Goal: Task Accomplishment & Management: Manage account settings

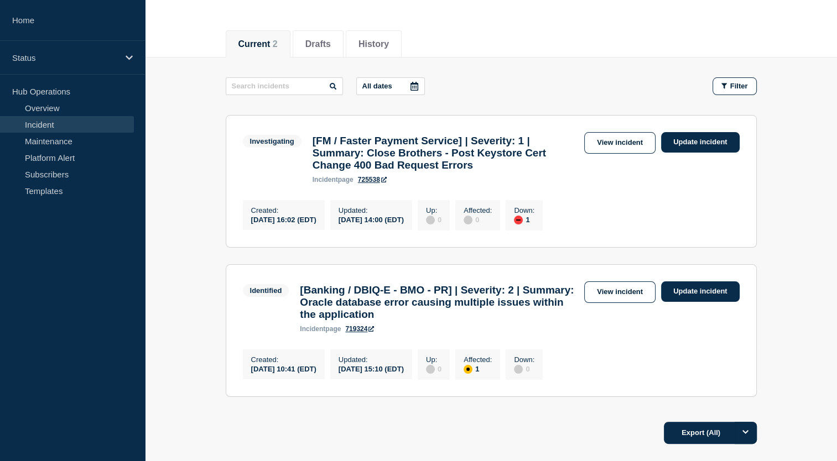
scroll to position [137, 0]
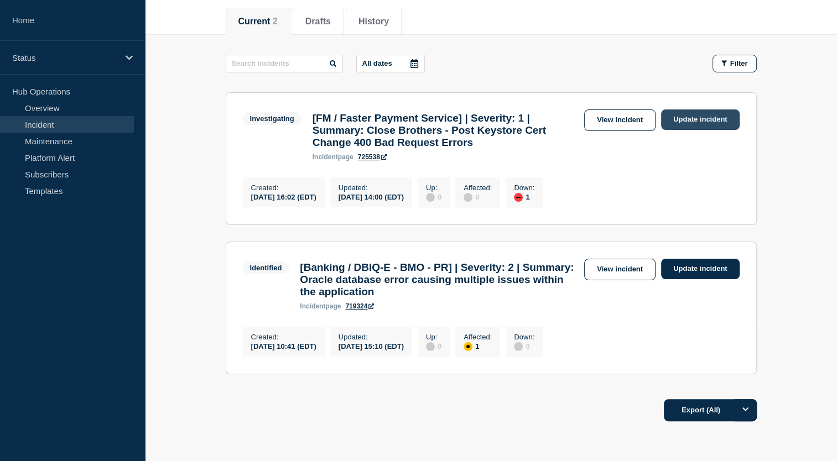
click at [678, 113] on link "Update incident" at bounding box center [700, 120] width 79 height 20
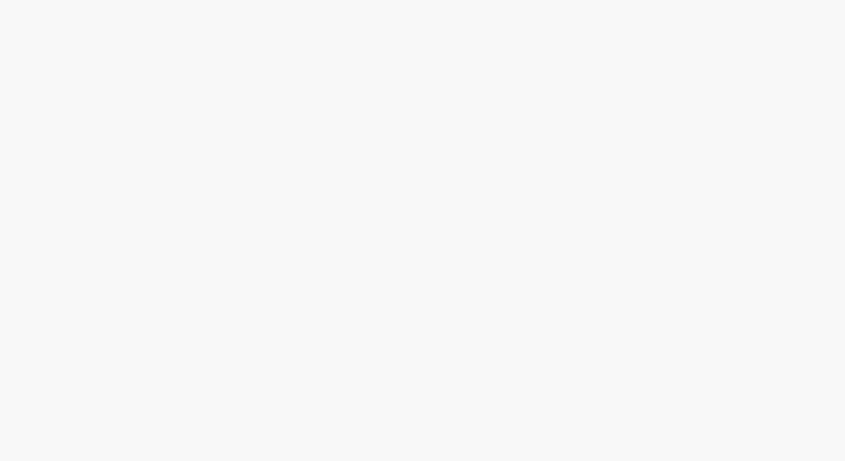
click at [588, 86] on body at bounding box center [422, 230] width 845 height 461
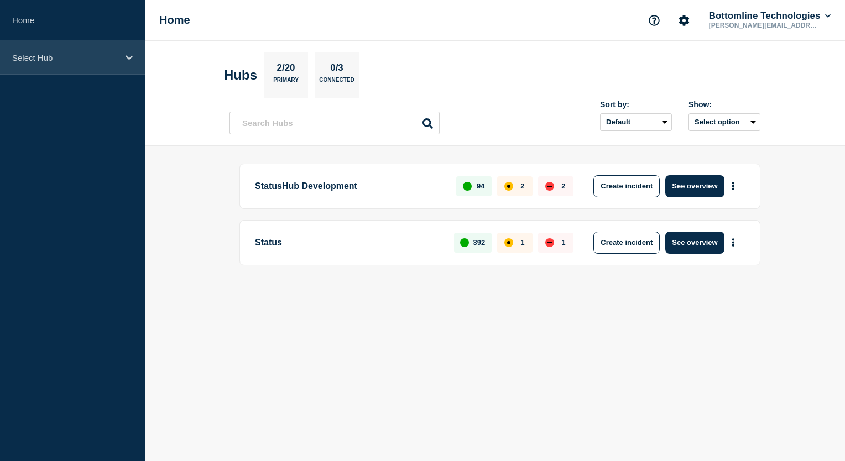
click at [123, 59] on div "Select Hub" at bounding box center [72, 58] width 145 height 34
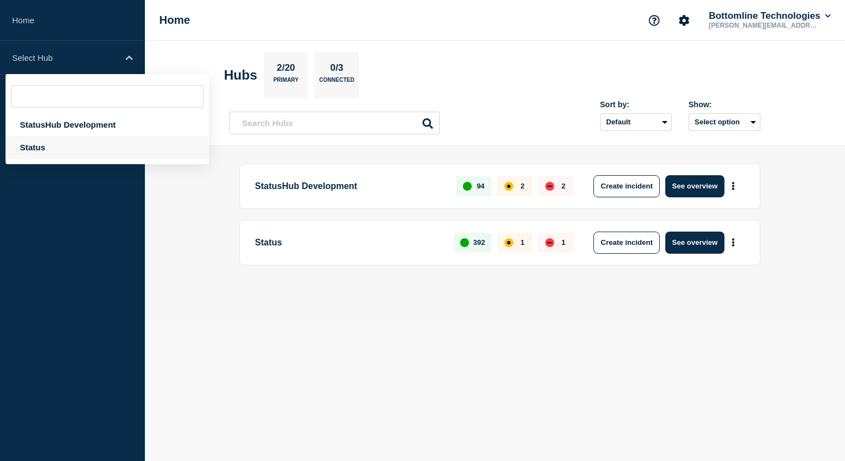
click at [47, 147] on div "Status" at bounding box center [108, 147] width 204 height 23
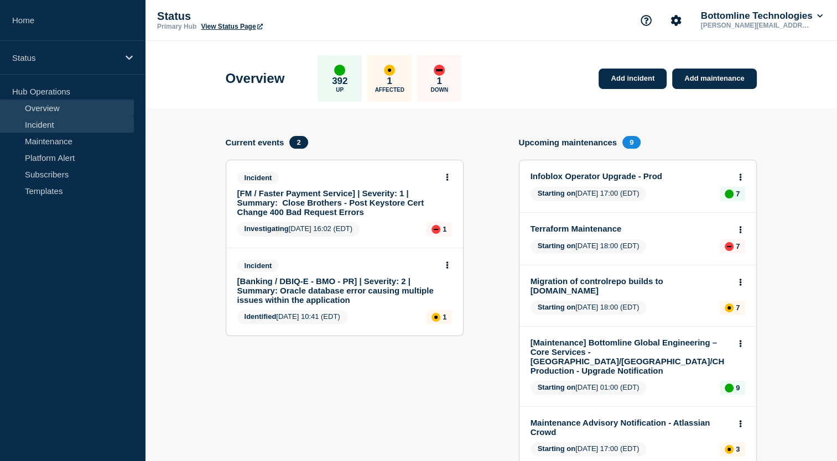
click at [49, 124] on link "Incident" at bounding box center [67, 124] width 134 height 17
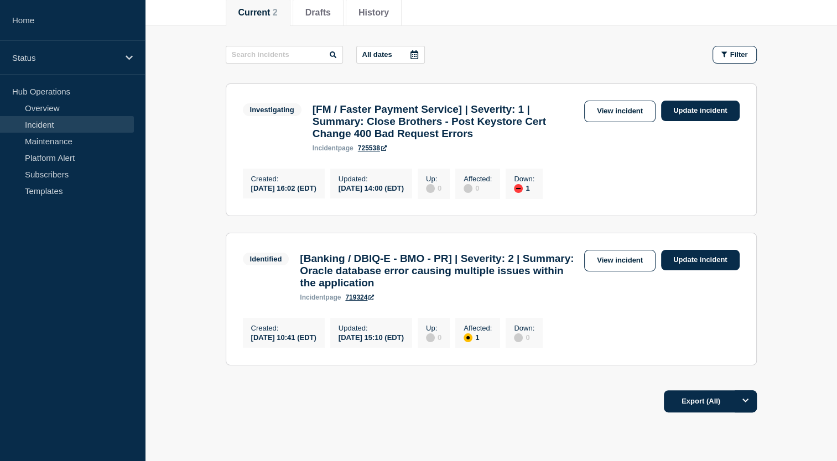
scroll to position [145, 0]
click at [701, 265] on link "Update incident" at bounding box center [700, 261] width 79 height 20
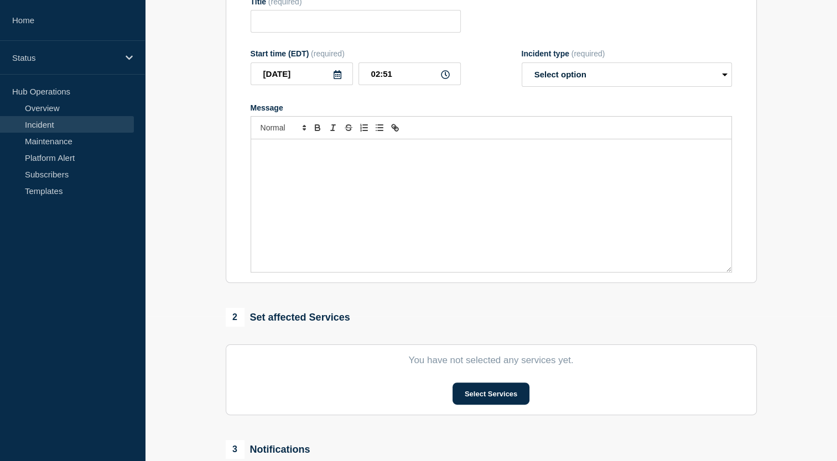
type input "[Banking / DBIQ-E - BMO - PR] | Severity: 2 | Summary: Oracle database error ca…"
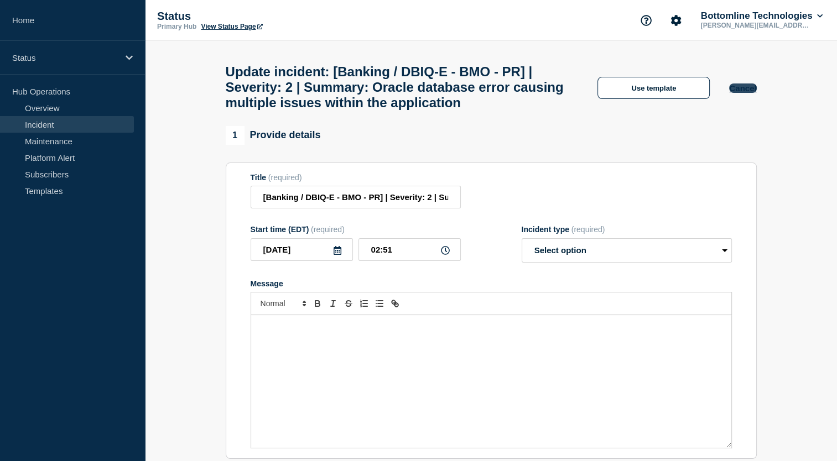
click at [746, 92] on button "Cancel" at bounding box center [742, 88] width 27 height 9
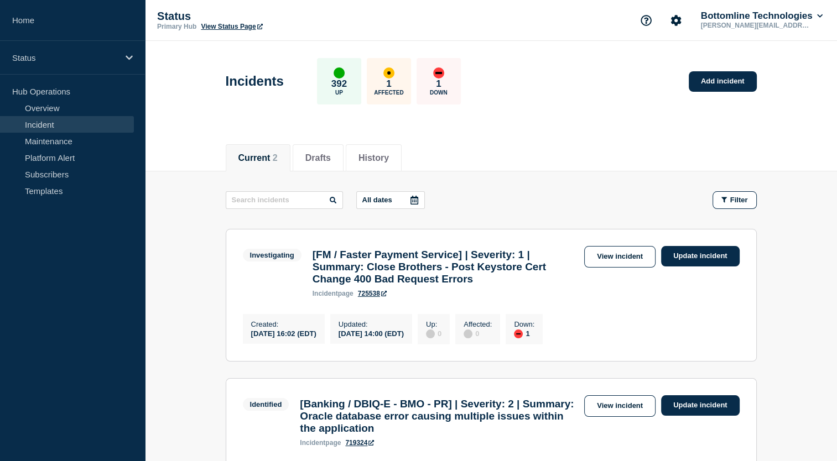
scroll to position [213, 0]
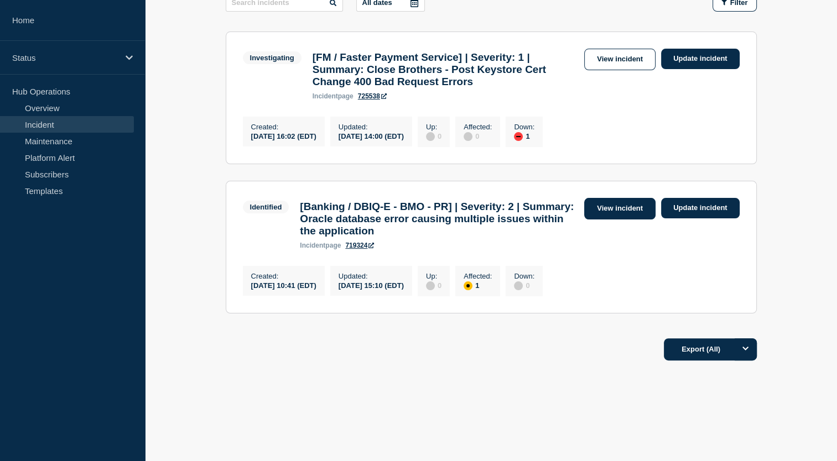
click at [609, 205] on link "View incident" at bounding box center [619, 209] width 71 height 22
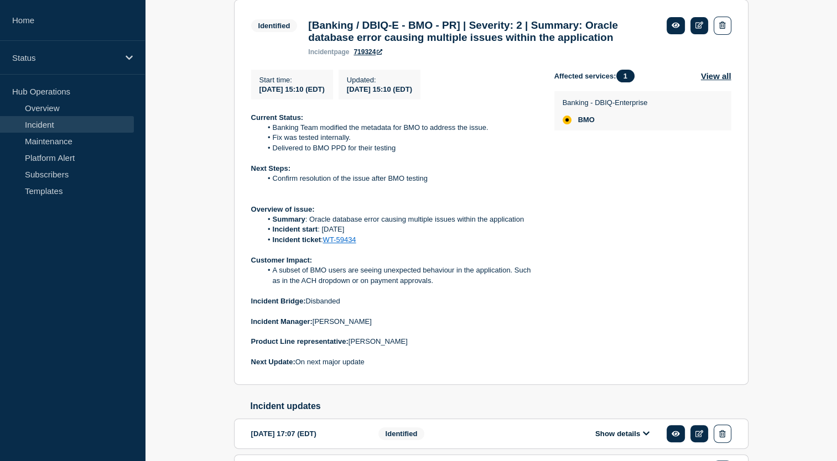
scroll to position [222, 0]
click at [340, 243] on link "WT-59434" at bounding box center [339, 239] width 33 height 8
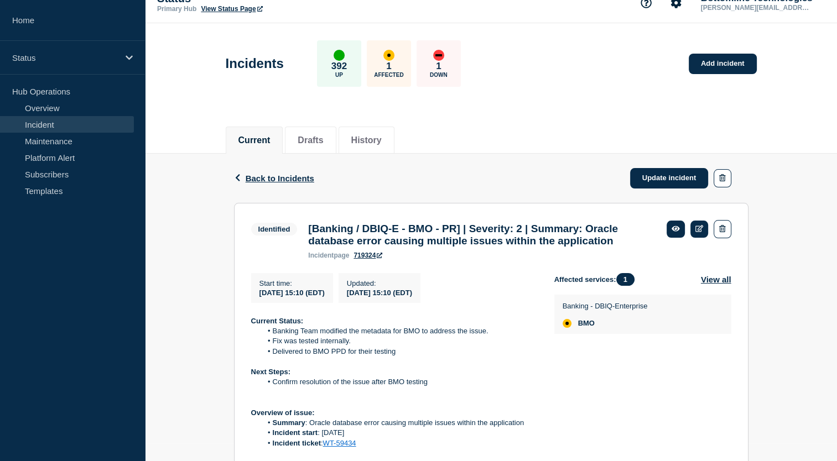
scroll to position [0, 0]
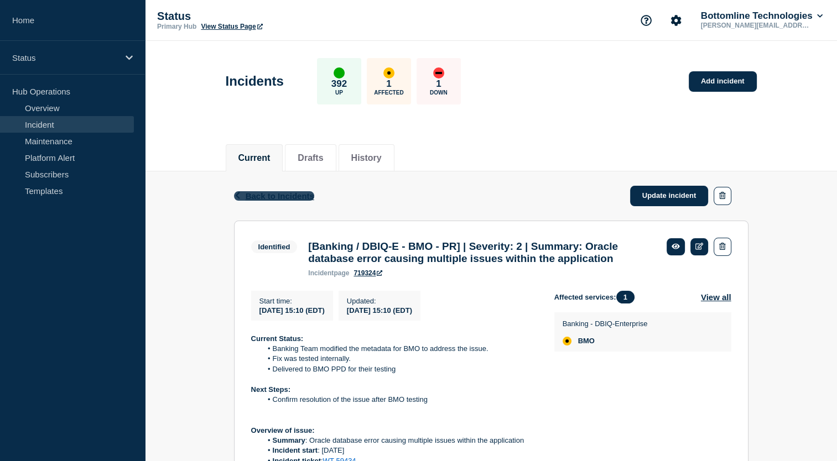
click at [270, 196] on span "Back to Incidents" at bounding box center [280, 195] width 69 height 9
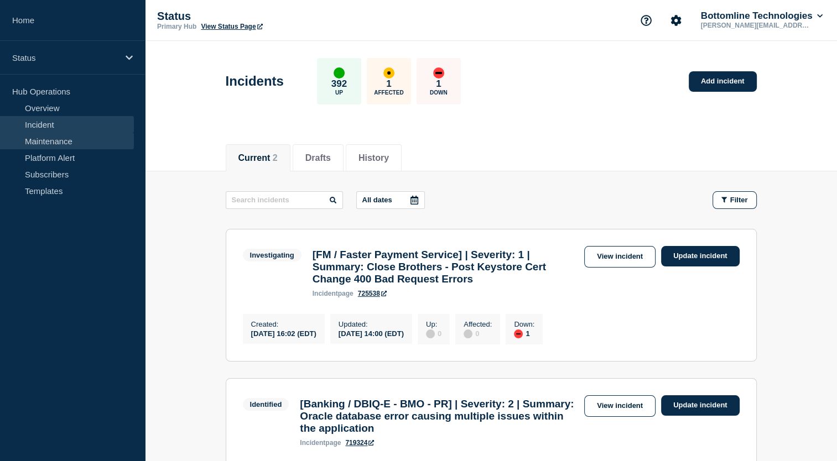
click at [49, 137] on link "Maintenance" at bounding box center [67, 141] width 134 height 17
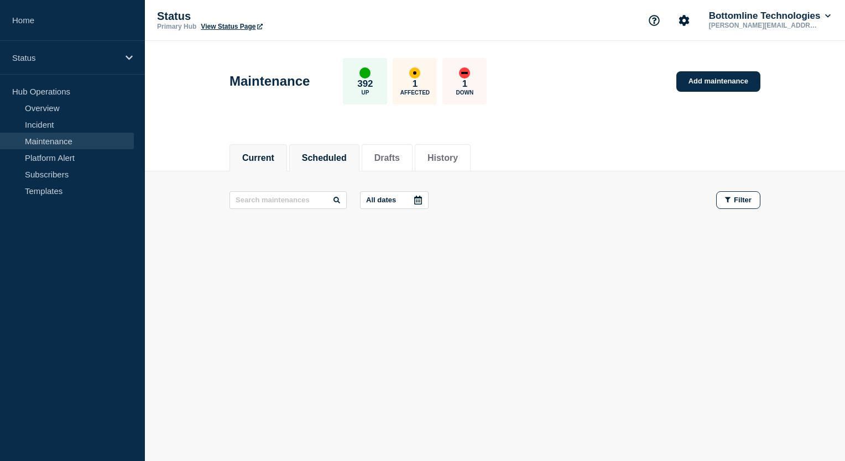
click at [315, 154] on button "Scheduled" at bounding box center [324, 158] width 45 height 10
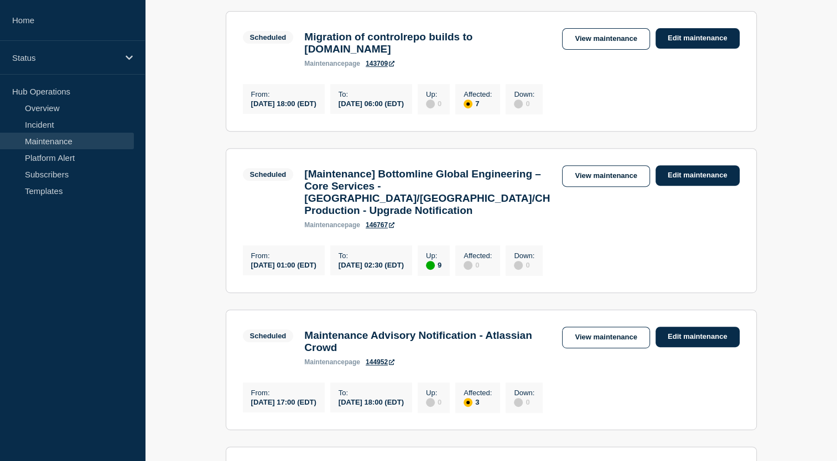
scroll to position [520, 0]
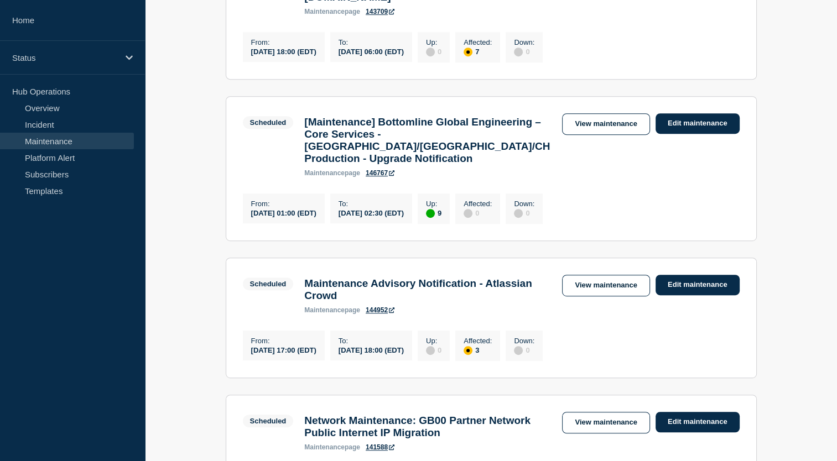
click at [198, 295] on main "All dates Filter Scheduled 7 Up Infoblox Operator Upgrade - Prod From 2025-10-0…" at bounding box center [491, 303] width 692 height 1304
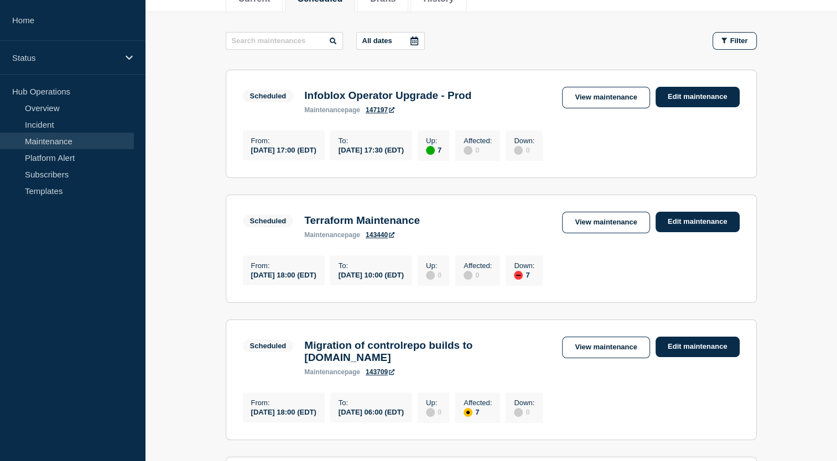
scroll to position [0, 0]
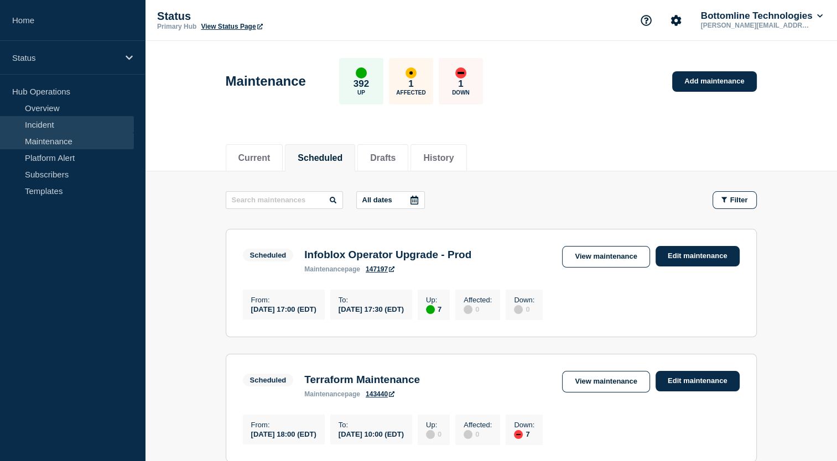
click at [42, 121] on link "Incident" at bounding box center [67, 124] width 134 height 17
